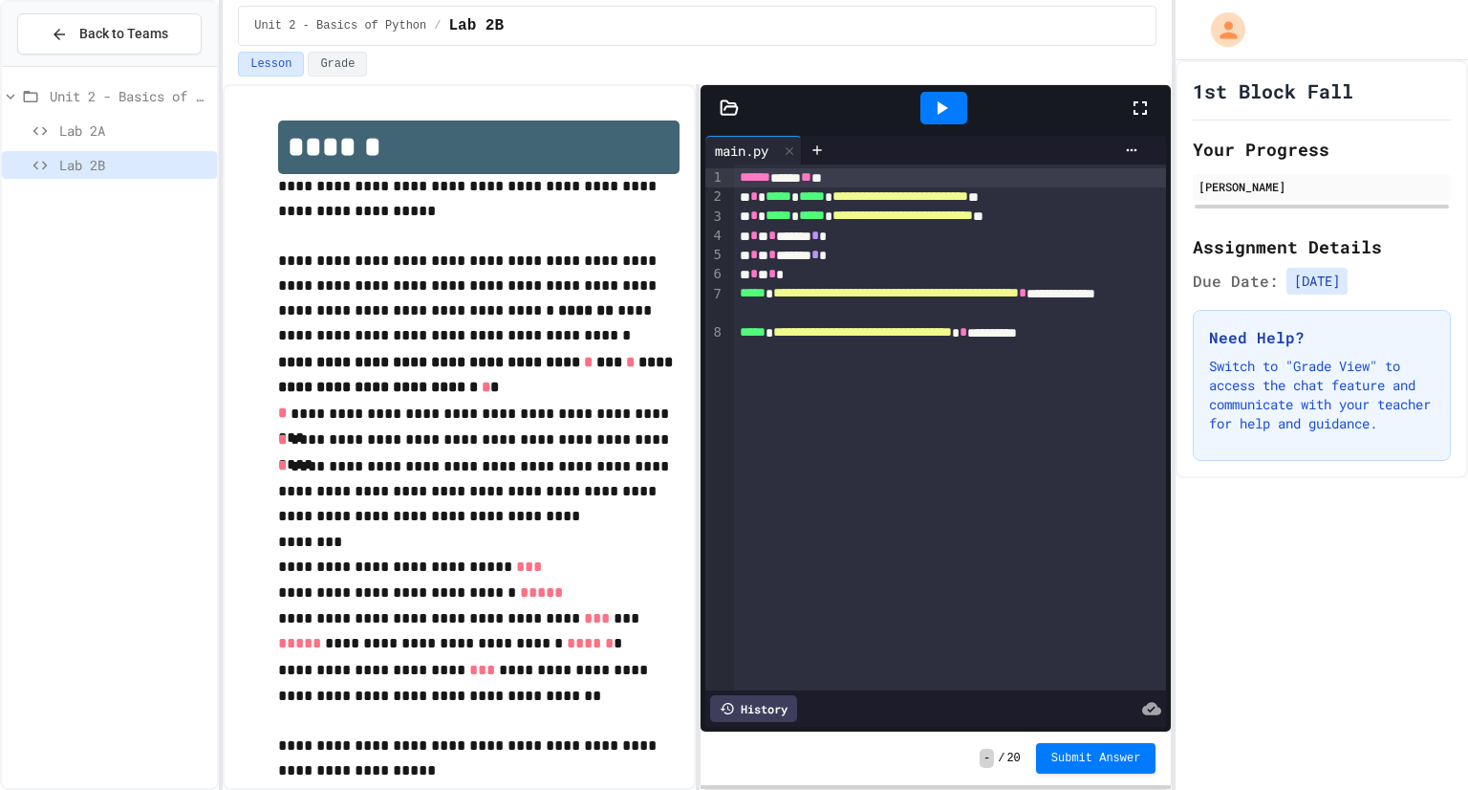
click at [1084, 775] on div "- / 20 Submit Answer" at bounding box center [936, 758] width 471 height 54
click at [1084, 757] on span "Submit Answer" at bounding box center [1097, 755] width 90 height 15
